Goal: Task Accomplishment & Management: Manage account settings

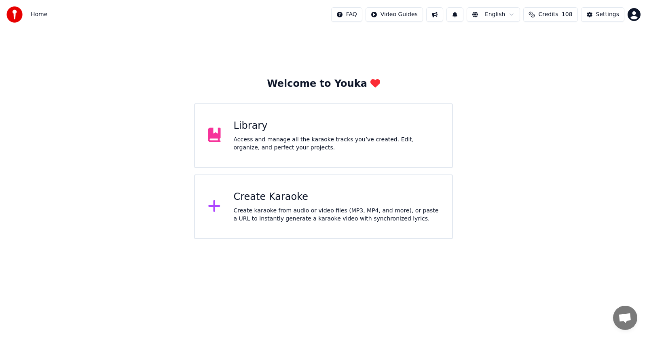
click at [252, 127] on div "Library" at bounding box center [337, 126] width 206 height 13
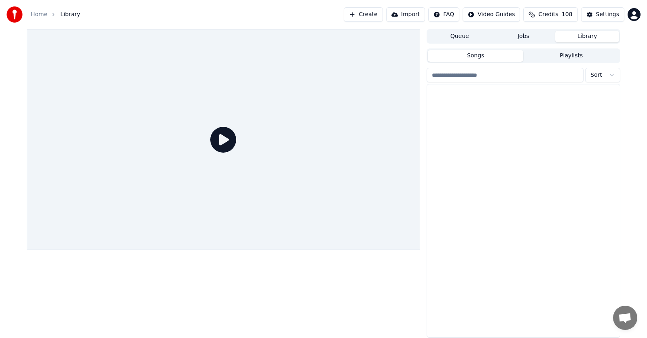
click at [604, 14] on div "Settings" at bounding box center [607, 15] width 23 height 8
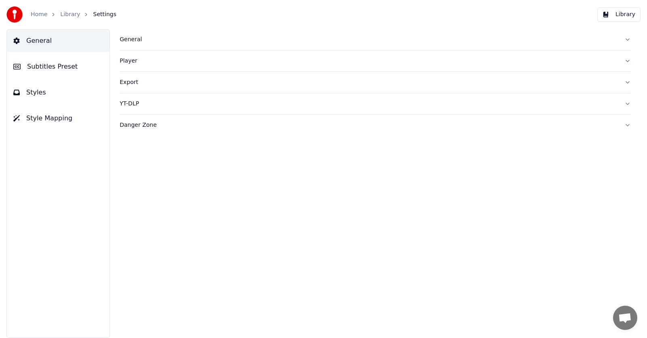
click at [45, 65] on span "Subtitles Preset" at bounding box center [52, 67] width 51 height 10
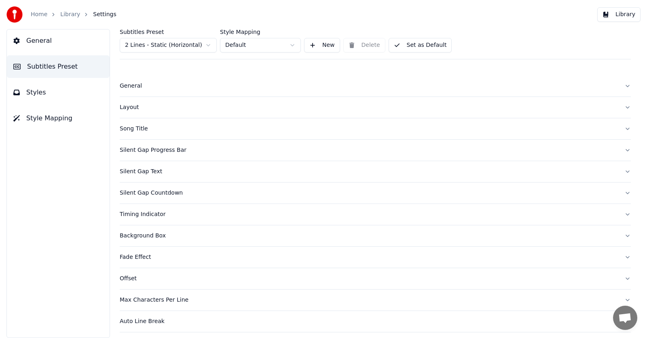
click at [147, 217] on div "Timing Indicator" at bounding box center [369, 215] width 498 height 8
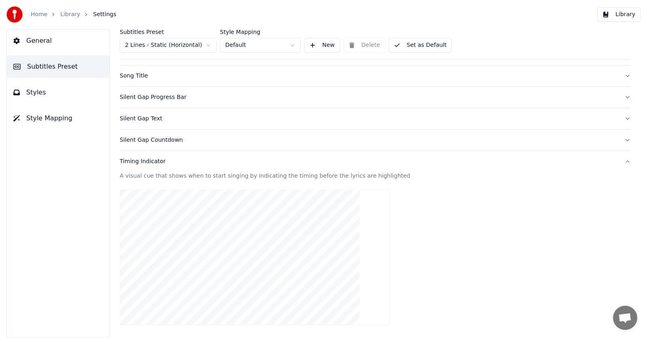
scroll to position [46, 0]
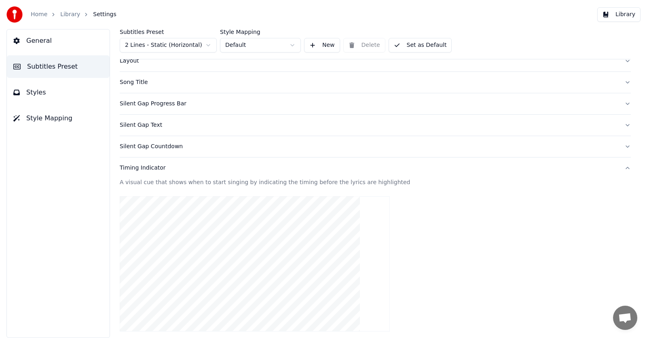
click at [149, 167] on div "Timing Indicator" at bounding box center [369, 168] width 498 height 8
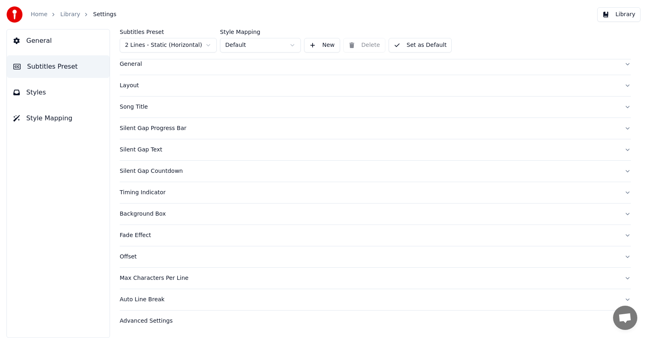
scroll to position [22, 0]
click at [149, 193] on div "Timing Indicator" at bounding box center [369, 193] width 498 height 8
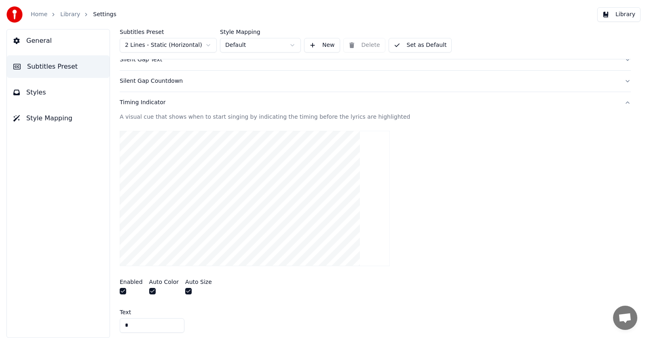
scroll to position [114, 0]
click at [36, 44] on span "General" at bounding box center [38, 41] width 25 height 10
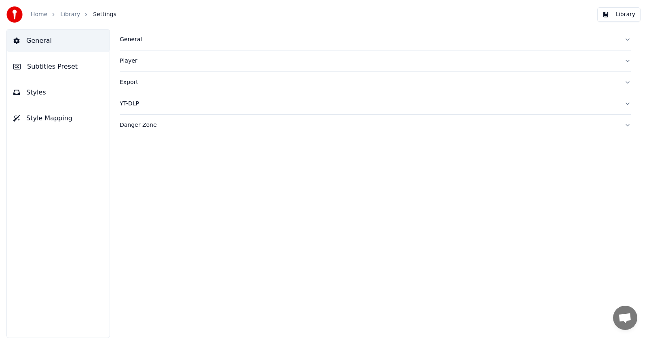
click at [47, 66] on span "Subtitles Preset" at bounding box center [52, 67] width 51 height 10
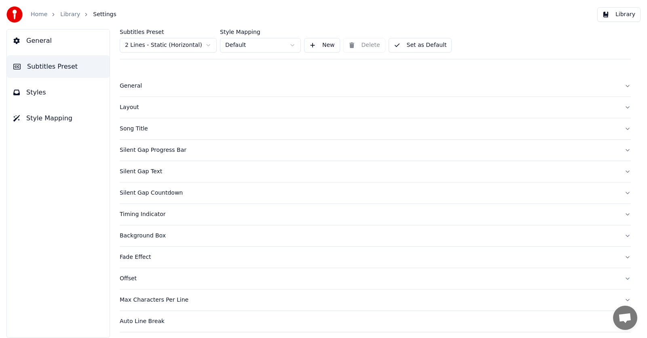
click at [40, 41] on span "General" at bounding box center [38, 41] width 25 height 10
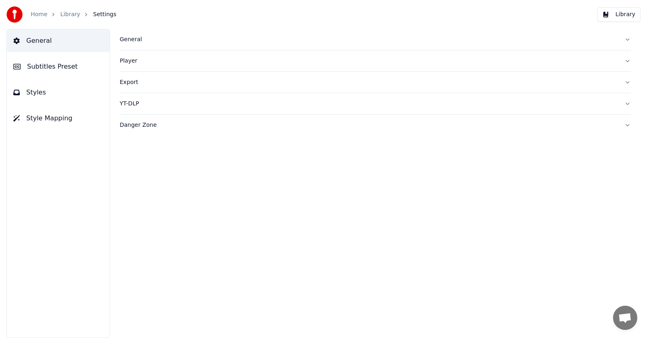
click at [45, 68] on span "Subtitles Preset" at bounding box center [52, 67] width 51 height 10
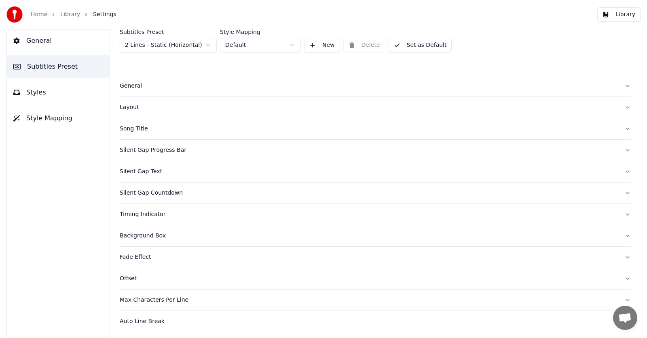
click at [31, 93] on span "Styles" at bounding box center [36, 93] width 20 height 10
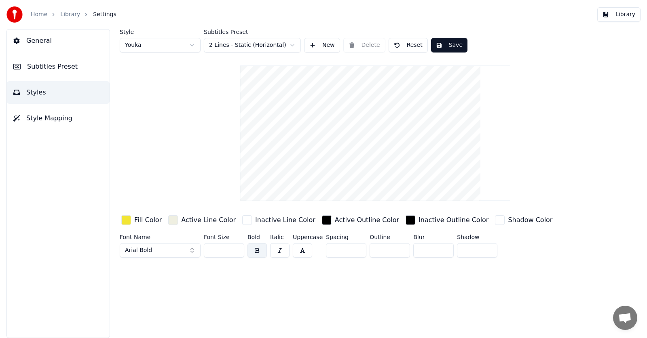
click at [36, 117] on span "Style Mapping" at bounding box center [49, 119] width 46 height 10
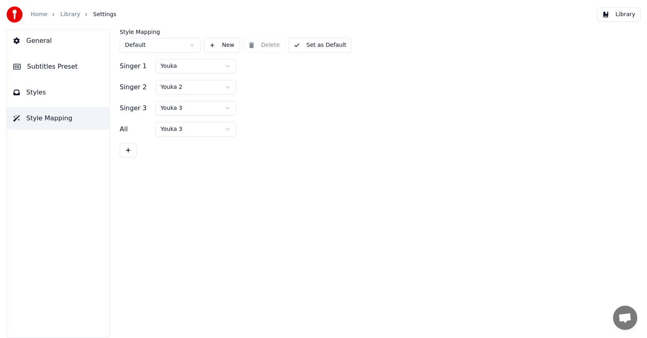
click at [34, 41] on span "General" at bounding box center [38, 41] width 25 height 10
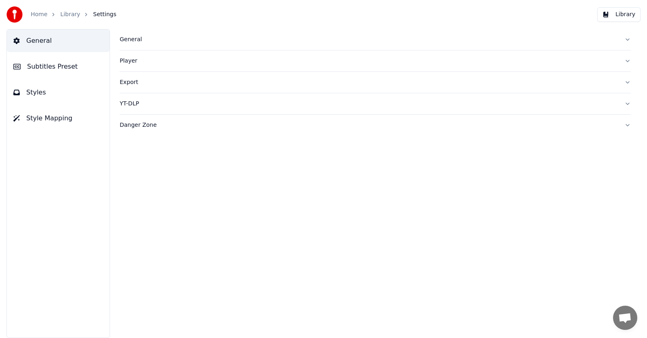
click at [41, 63] on span "Subtitles Preset" at bounding box center [52, 67] width 51 height 10
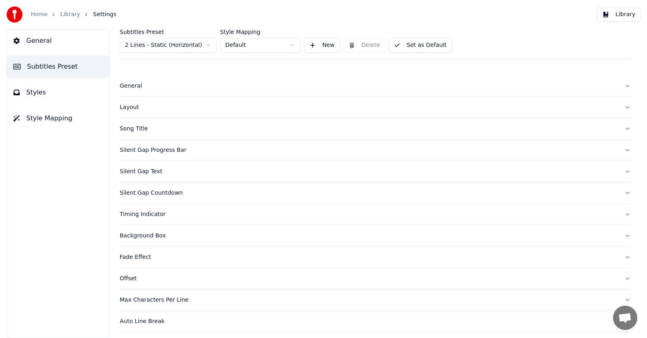
click at [41, 13] on link "Home" at bounding box center [39, 15] width 17 height 8
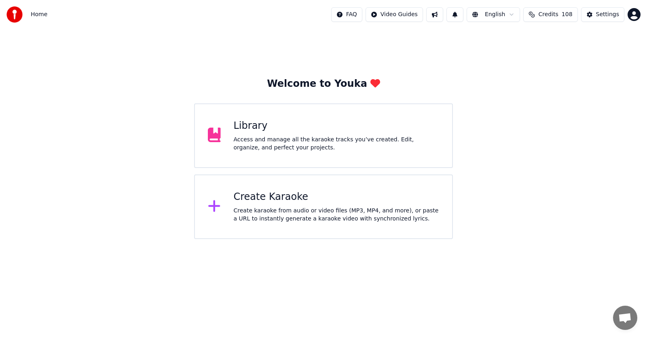
click at [247, 127] on div "Library" at bounding box center [337, 126] width 206 height 13
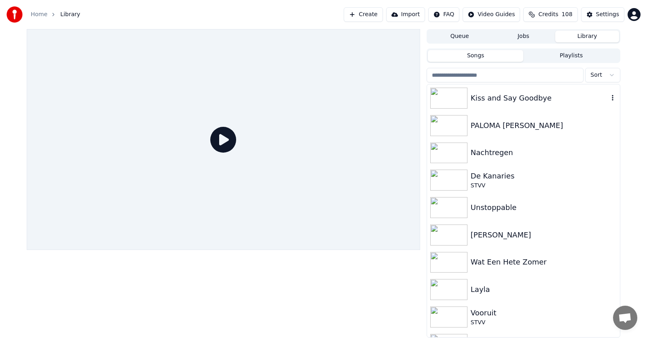
click at [476, 97] on div "Kiss and Say Goodbye" at bounding box center [539, 98] width 138 height 11
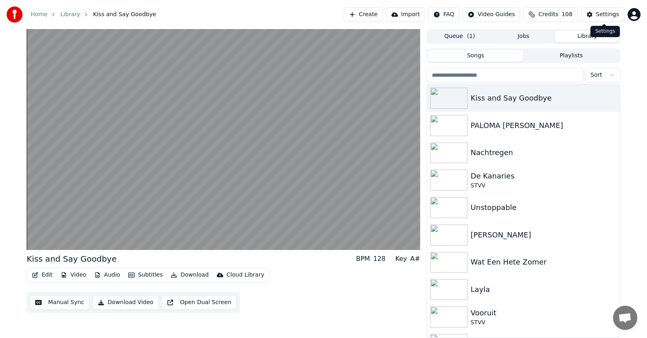
click at [606, 15] on div "Settings" at bounding box center [607, 15] width 23 height 8
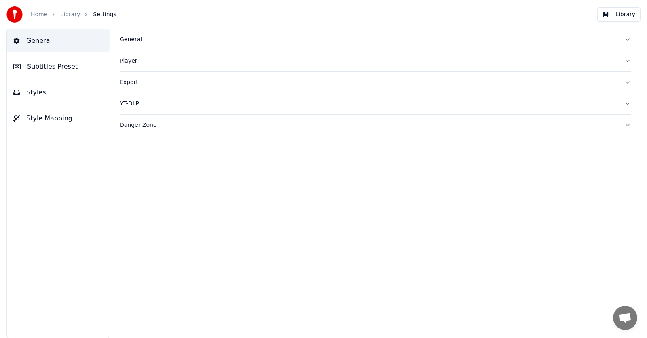
click at [47, 67] on span "Subtitles Preset" at bounding box center [52, 67] width 51 height 10
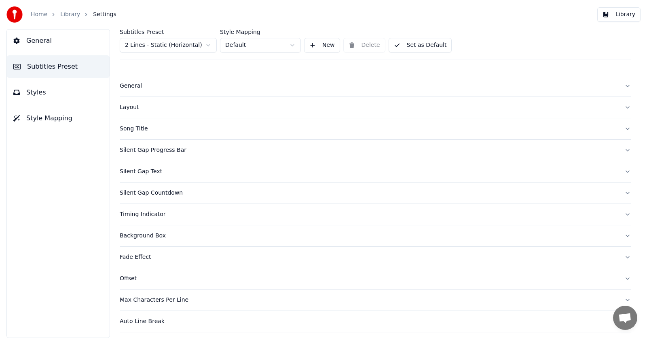
drag, startPoint x: 420, startPoint y: 135, endPoint x: 387, endPoint y: 121, distance: 35.3
click at [387, 121] on button "Song Title" at bounding box center [375, 128] width 511 height 21
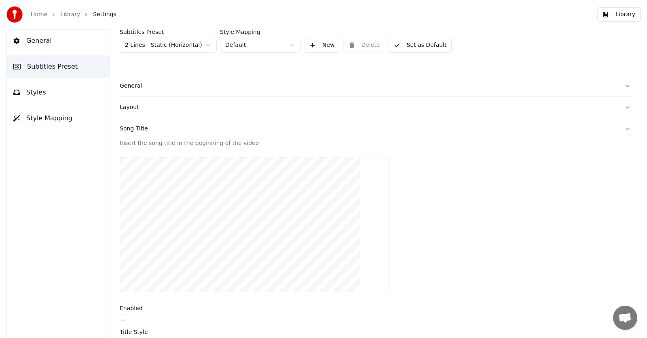
click at [35, 15] on link "Home" at bounding box center [39, 15] width 17 height 8
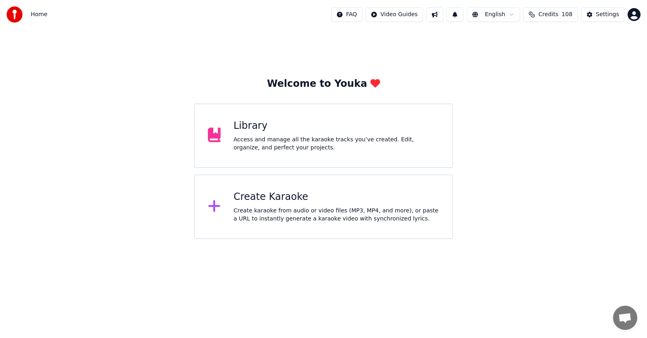
click at [551, 14] on span "Credits" at bounding box center [548, 15] width 20 height 8
click at [551, 15] on span "Credits" at bounding box center [548, 15] width 20 height 8
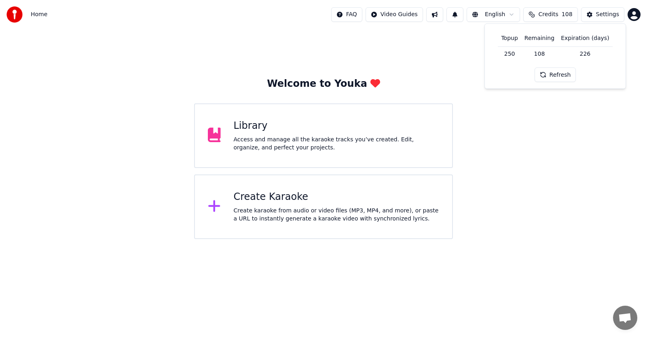
click at [549, 74] on button "Refresh" at bounding box center [555, 74] width 42 height 15
click at [359, 13] on html "Home FAQ Video Guides English Credits 108 Settings Welcome to Youka Library Acc…" at bounding box center [323, 119] width 647 height 239
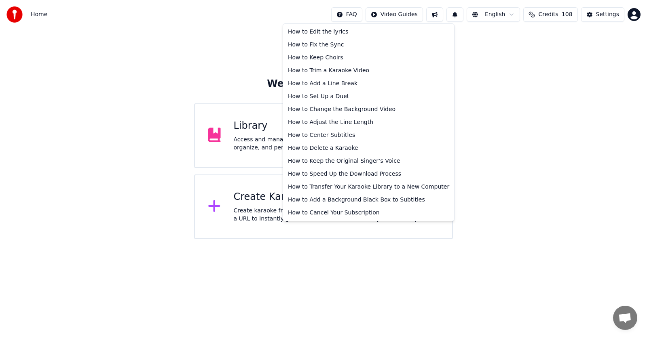
click at [631, 15] on html "Home FAQ Video Guides English Credits 108 Settings Welcome to Youka Library Acc…" at bounding box center [323, 119] width 647 height 239
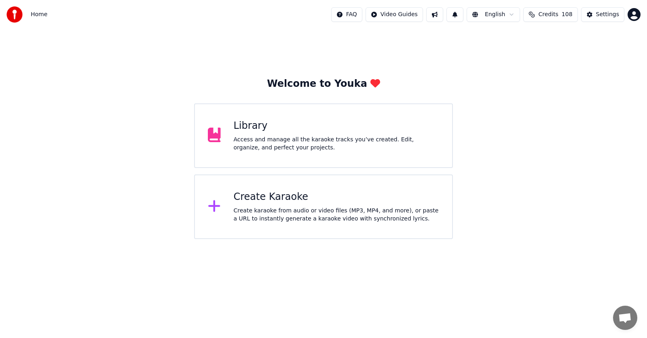
click at [462, 15] on button at bounding box center [454, 14] width 17 height 15
click at [440, 15] on button at bounding box center [434, 14] width 17 height 15
click at [441, 15] on button at bounding box center [434, 14] width 17 height 15
click at [443, 14] on button at bounding box center [434, 14] width 17 height 15
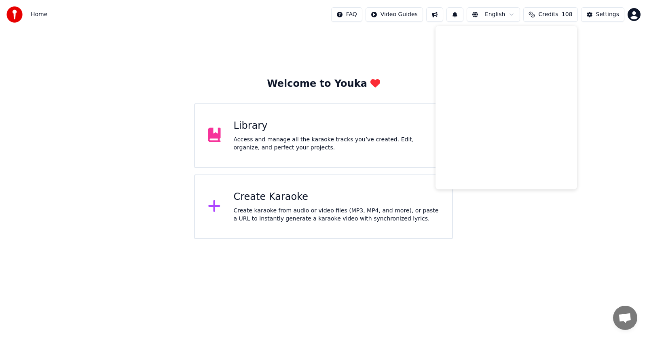
click at [36, 16] on span "Home" at bounding box center [39, 15] width 17 height 8
click at [550, 14] on span "Credits" at bounding box center [548, 15] width 20 height 8
click at [622, 318] on span "Open de chat" at bounding box center [624, 318] width 13 height 11
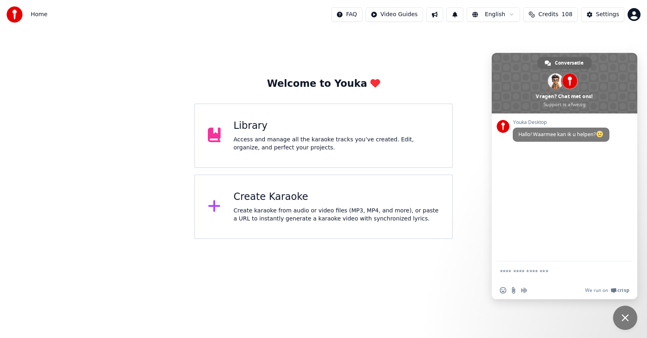
click at [622, 317] on span "Chat sluiten" at bounding box center [624, 317] width 7 height 7
